Goal: Information Seeking & Learning: Find specific fact

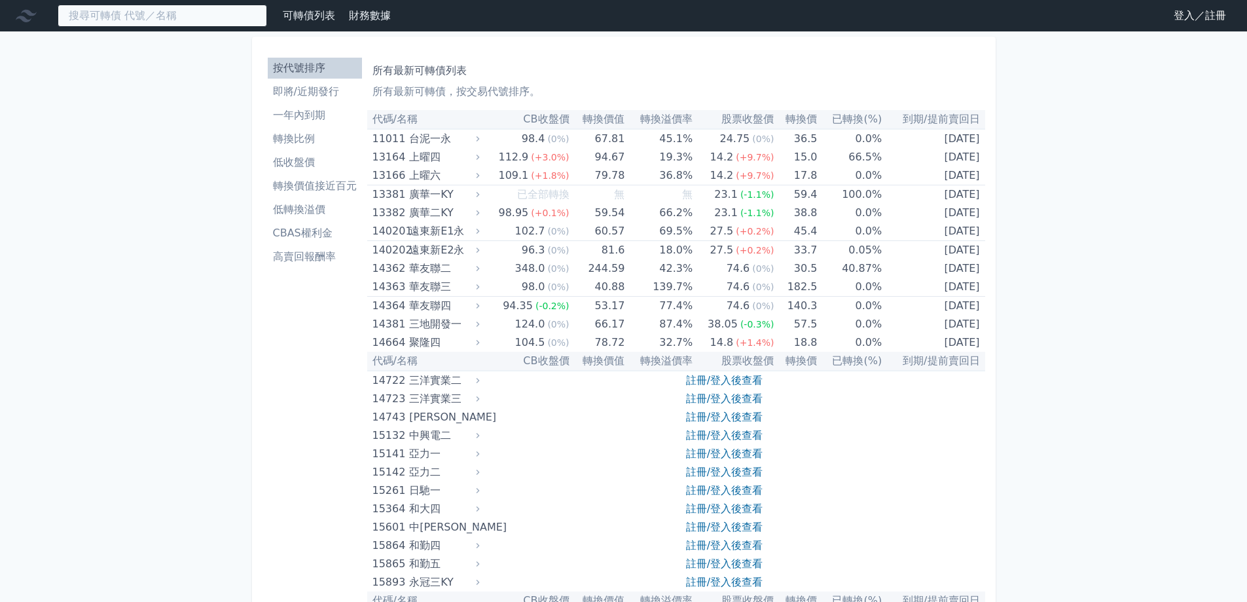
click at [118, 22] on input at bounding box center [162, 16] width 209 height 22
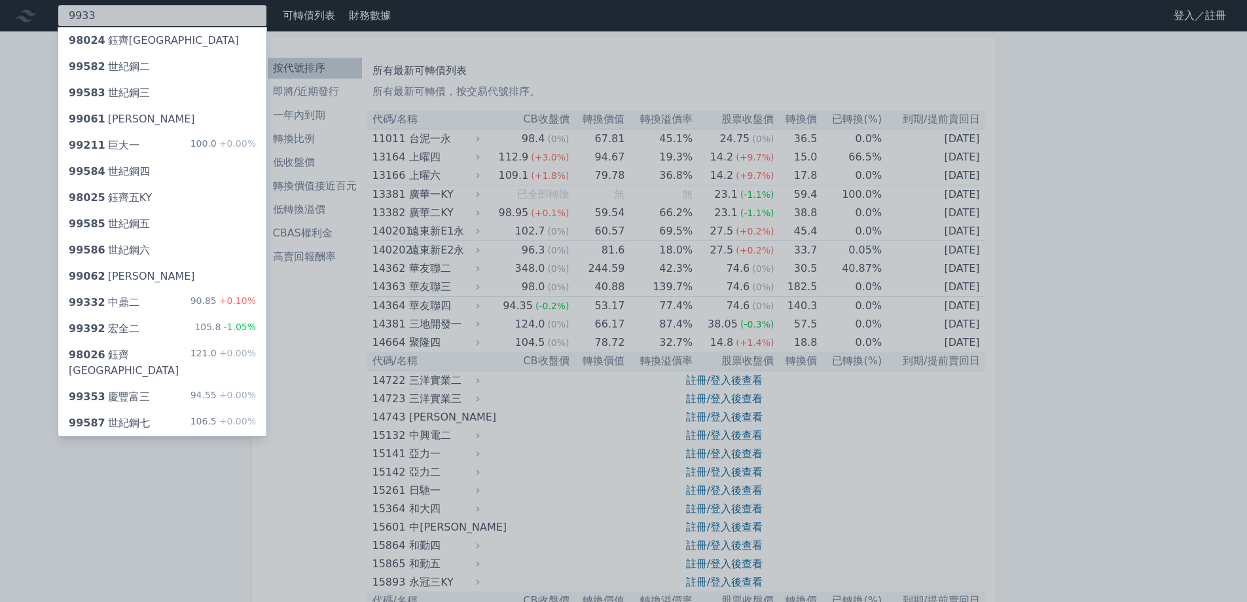
type input "9933"
click at [136, 37] on div "98024 鈺[GEOGRAPHIC_DATA]" at bounding box center [154, 41] width 170 height 16
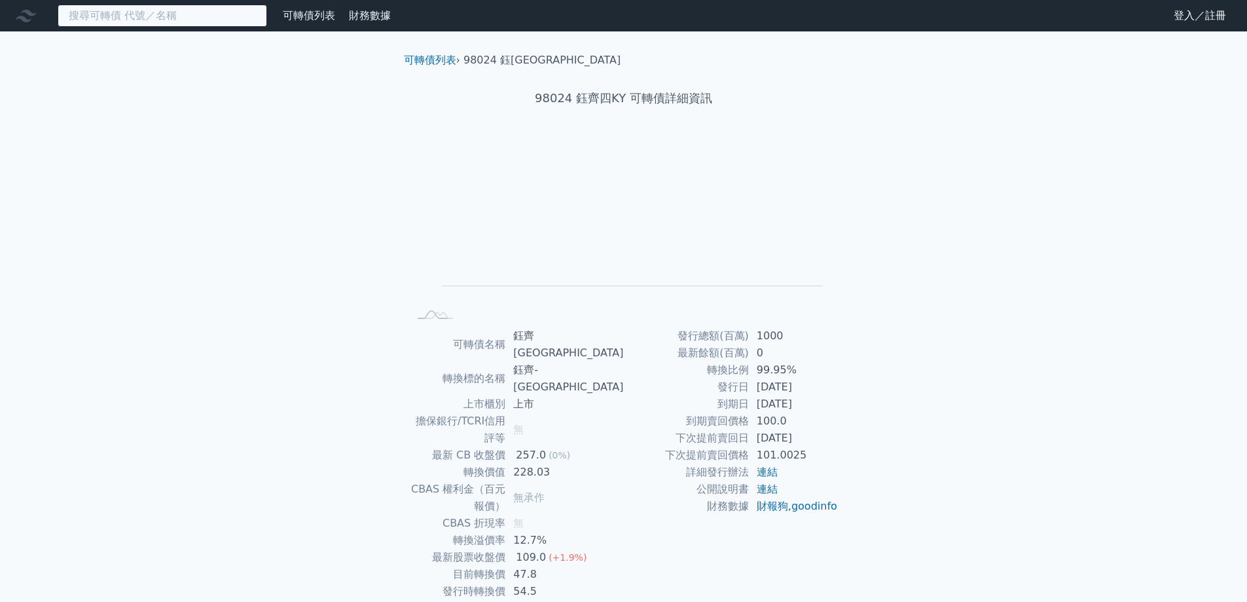
click at [132, 20] on input at bounding box center [162, 16] width 209 height 22
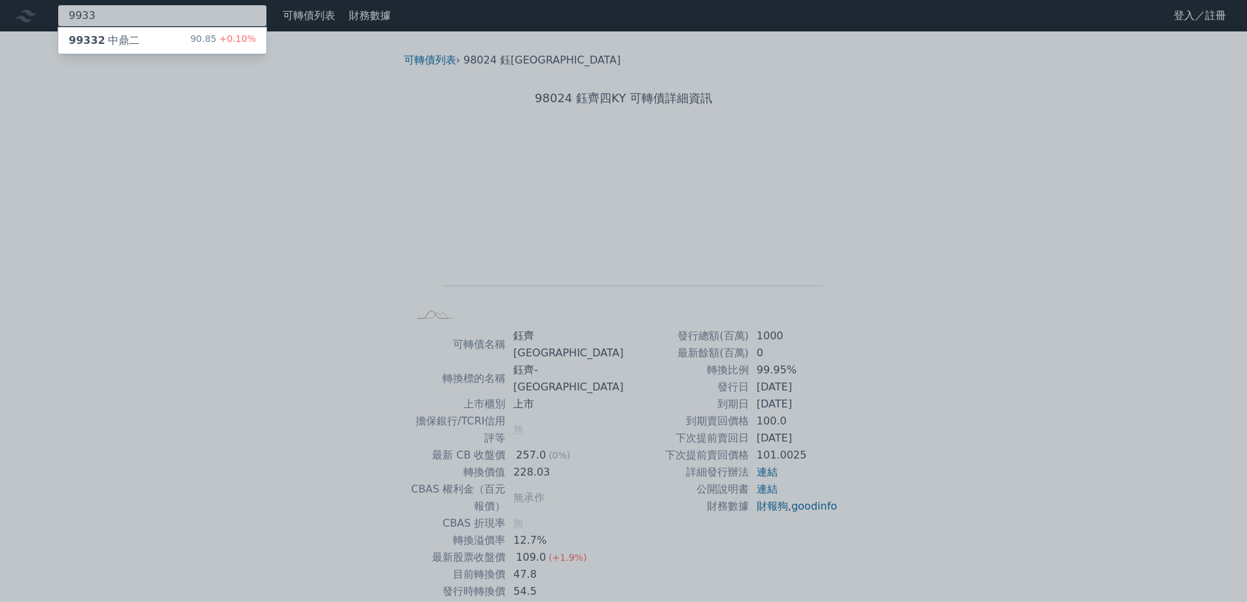
type input "9933"
click at [116, 41] on div "99332 中鼎二" at bounding box center [104, 41] width 71 height 16
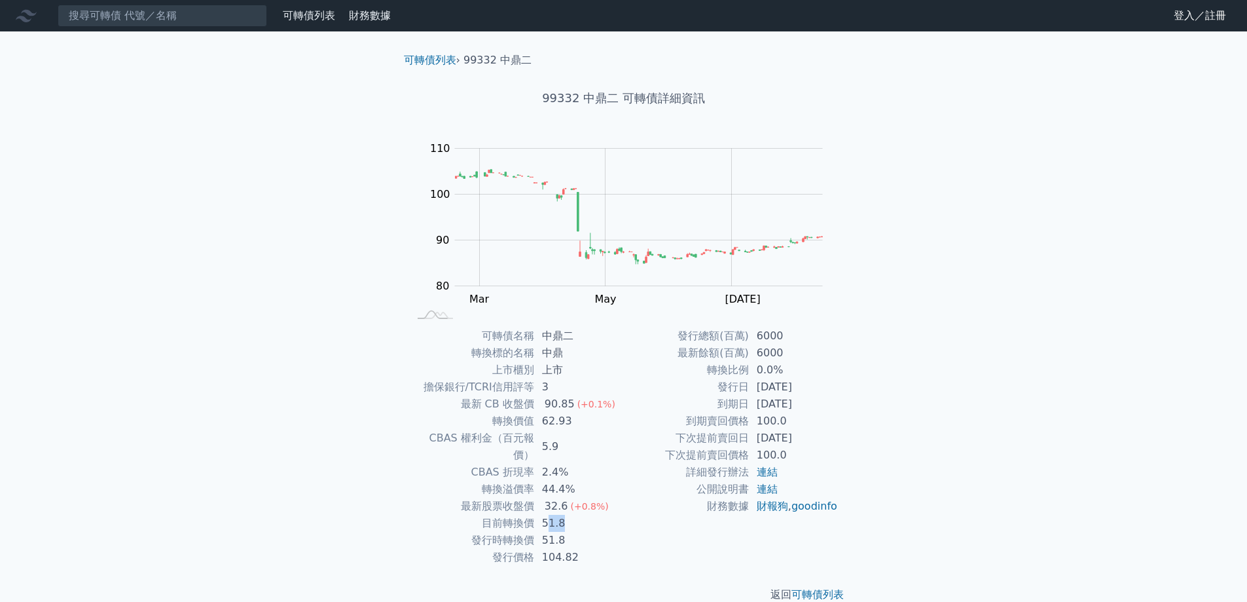
drag, startPoint x: 547, startPoint y: 506, endPoint x: 594, endPoint y: 510, distance: 47.3
click at [594, 515] on td "51.8" at bounding box center [579, 523] width 90 height 17
click at [255, 438] on div "可轉債列表 財務數據 可轉債列表 財務數據 登入／註冊 登入／註冊 可轉債列表 › 99332 中鼎二 99332 中鼎二 可轉債詳細資訊 Zoom Out …" at bounding box center [623, 311] width 1247 height 623
